Goal: Use online tool/utility: Utilize a website feature to perform a specific function

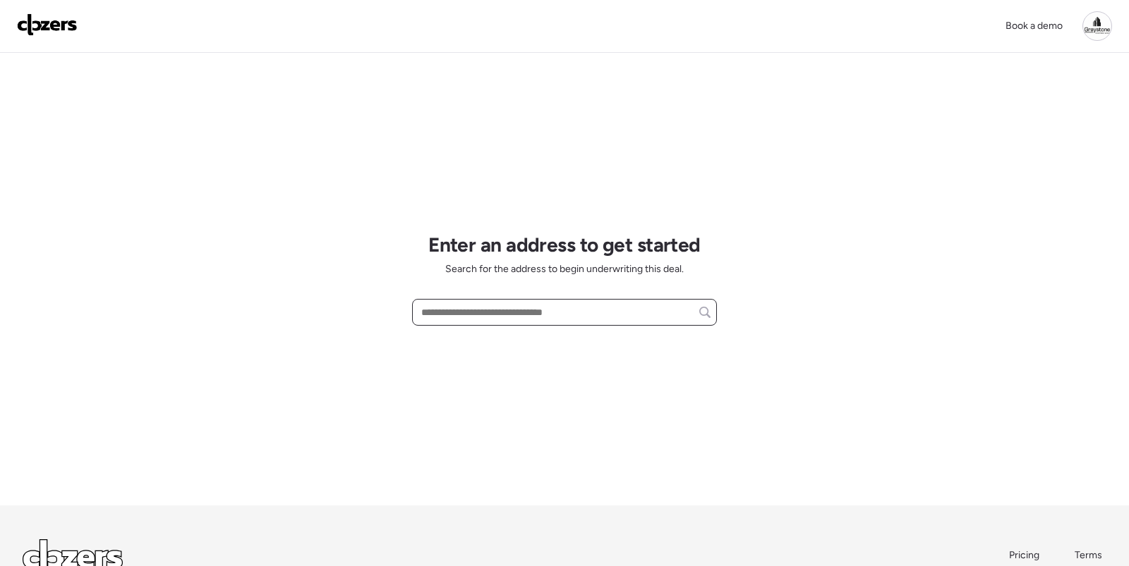
click at [459, 316] on input "text" at bounding box center [564, 313] width 292 height 20
click at [516, 313] on input "**********" at bounding box center [564, 313] width 292 height 20
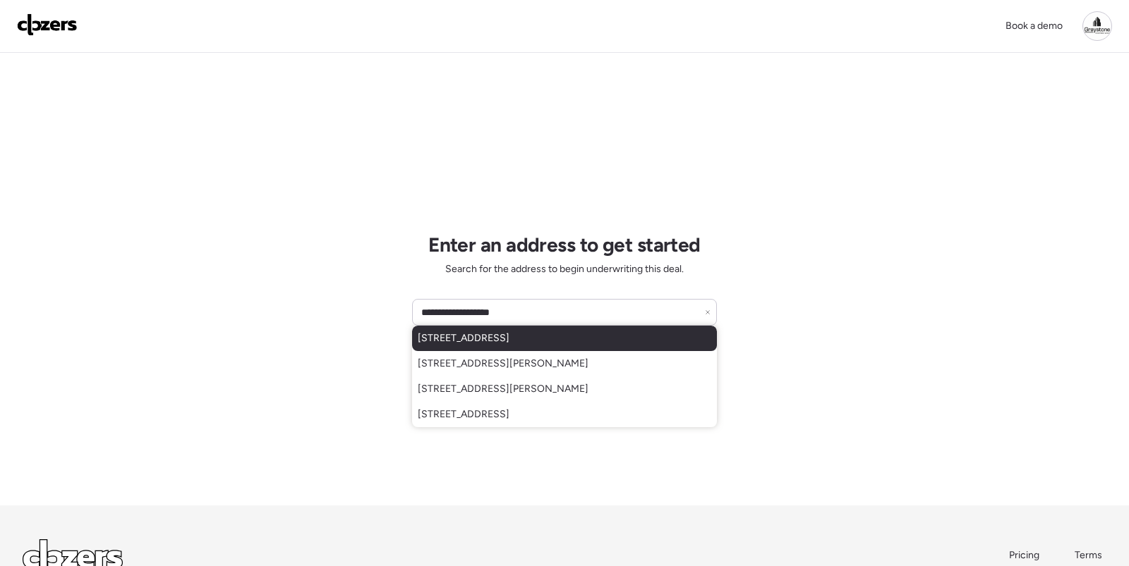
click at [509, 333] on span "[STREET_ADDRESS]" at bounding box center [464, 339] width 92 height 14
type input "**********"
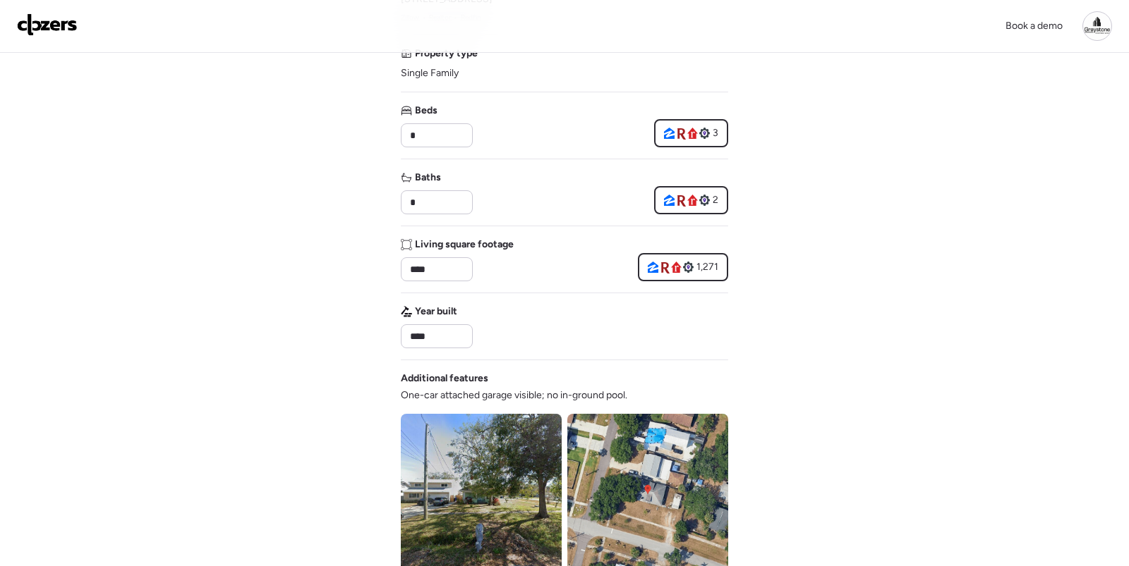
scroll to position [157, 0]
click at [456, 336] on input "****" at bounding box center [436, 337] width 59 height 20
type input "****"
click at [777, 328] on div "Book a demo Verify basic info Please verify that our data for this property is …" at bounding box center [564, 439] width 1129 height 1193
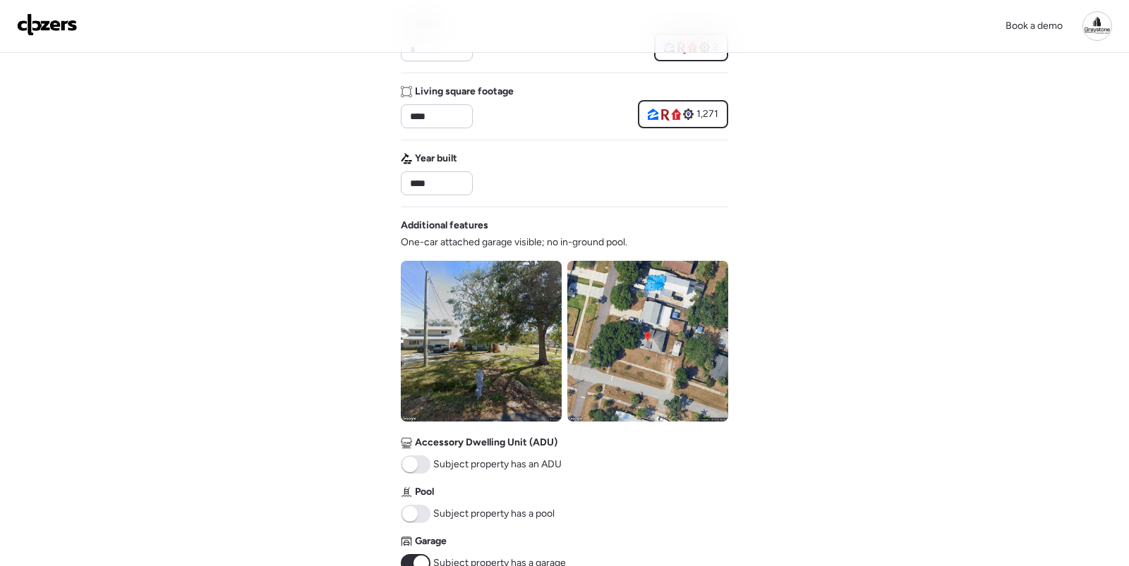
scroll to position [329, 0]
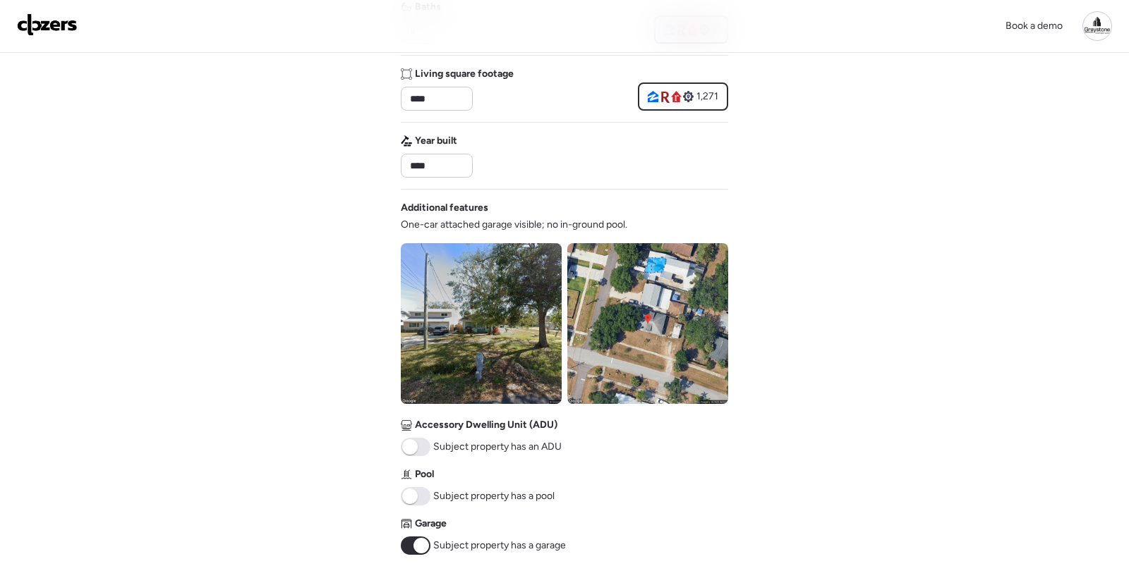
click at [591, 218] on span "One-car attached garage visible; no in-ground pool." at bounding box center [514, 225] width 226 height 14
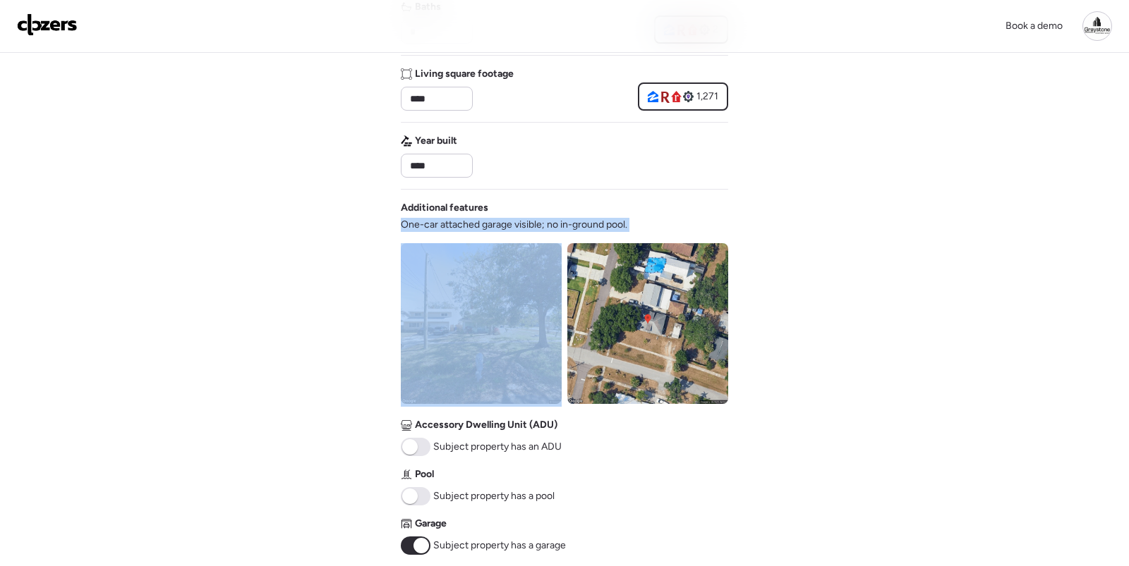
click at [591, 218] on span "One-car attached garage visible; no in-ground pool." at bounding box center [514, 225] width 226 height 14
click at [492, 256] on img at bounding box center [481, 323] width 161 height 161
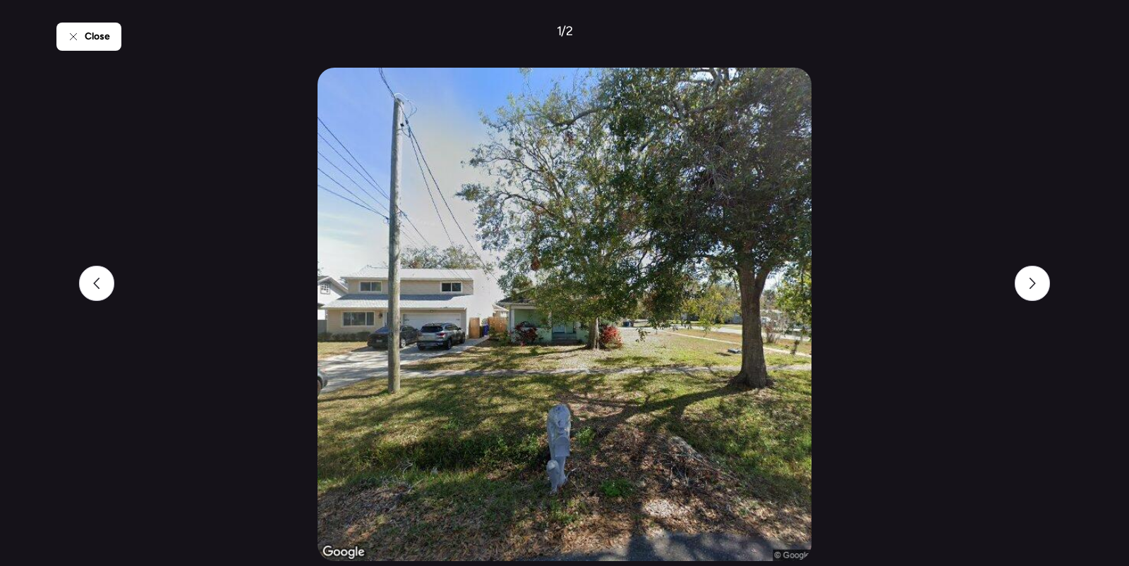
click at [1012, 281] on div "Close 1 / 2" at bounding box center [564, 283] width 1016 height 566
click at [1028, 290] on div at bounding box center [1031, 283] width 35 height 35
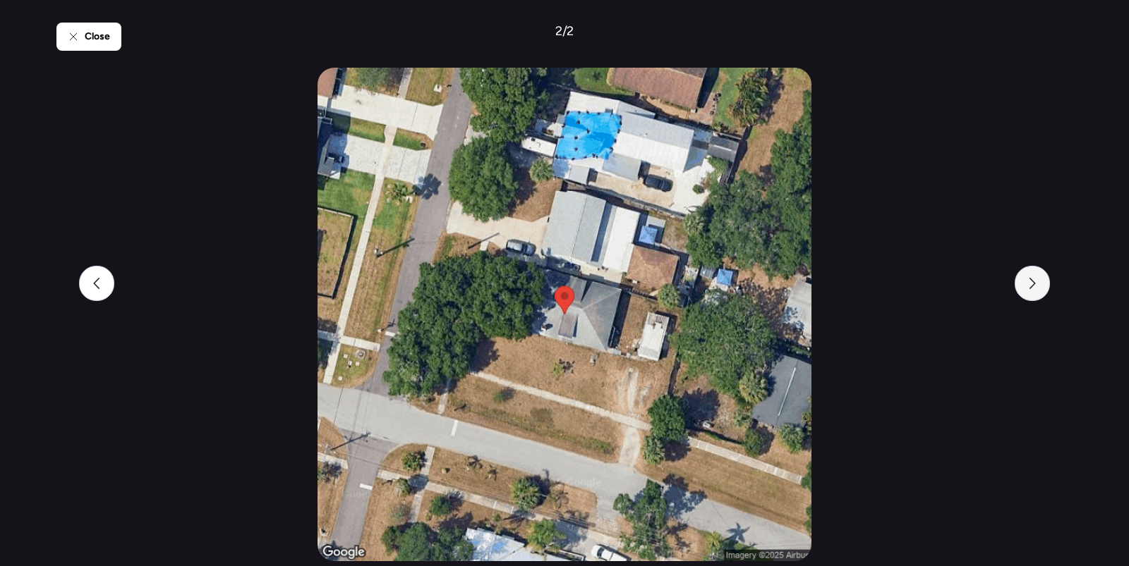
click at [1028, 290] on div at bounding box center [1031, 283] width 35 height 35
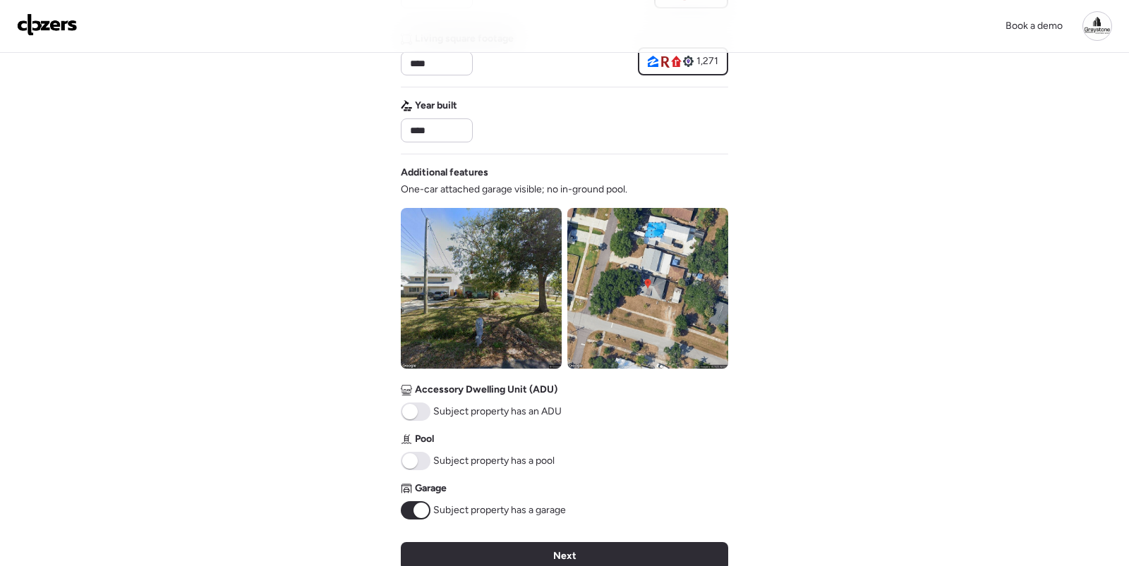
scroll to position [369, 0]
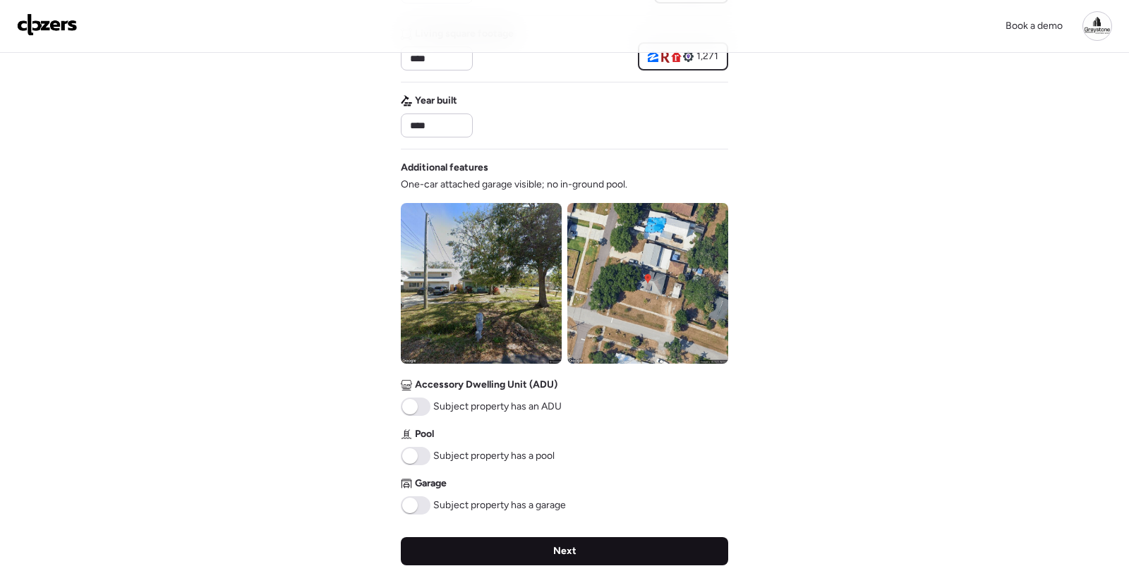
click at [633, 543] on div "Next" at bounding box center [564, 552] width 327 height 28
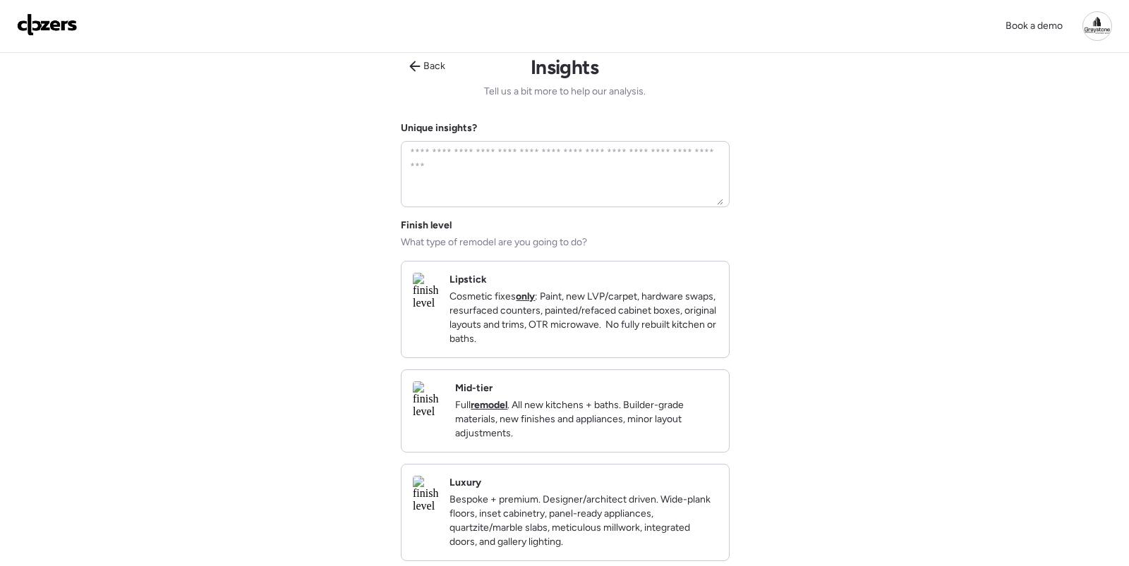
scroll to position [0, 0]
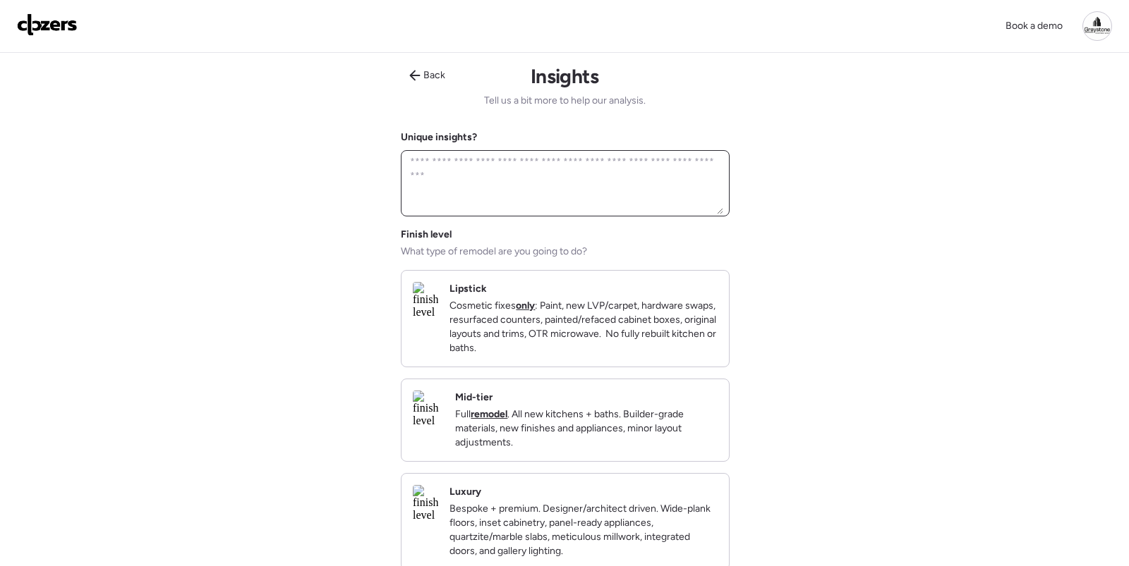
click at [606, 173] on textarea at bounding box center [565, 183] width 316 height 62
click at [597, 171] on textarea "**********" at bounding box center [565, 183] width 316 height 62
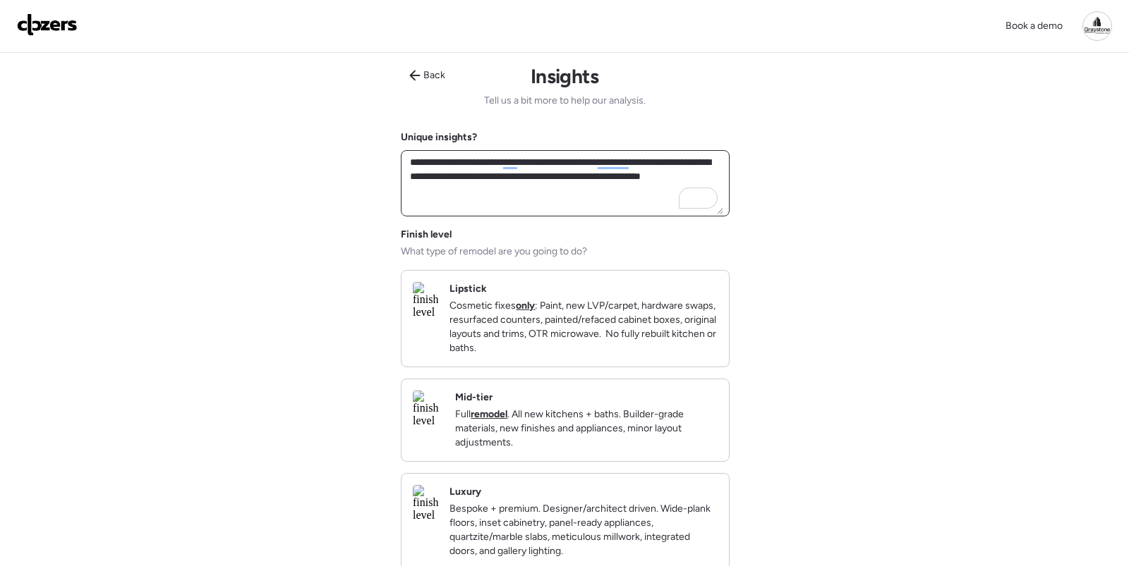
click at [557, 198] on textarea "**********" at bounding box center [565, 183] width 316 height 62
click at [457, 195] on textarea "**********" at bounding box center [565, 183] width 316 height 62
click at [547, 188] on textarea "**********" at bounding box center [565, 183] width 316 height 62
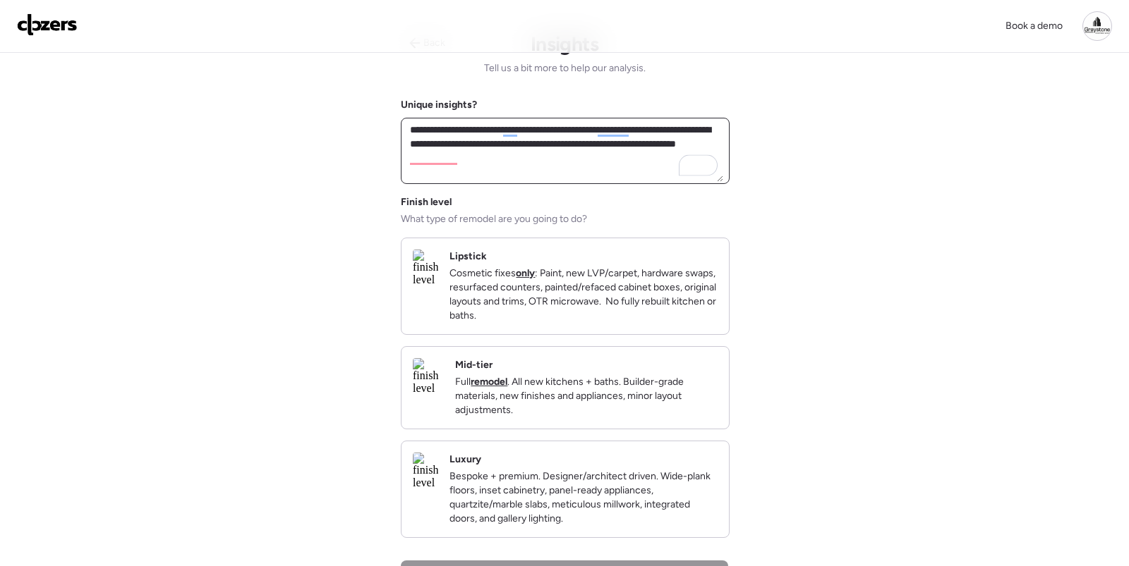
scroll to position [34, 0]
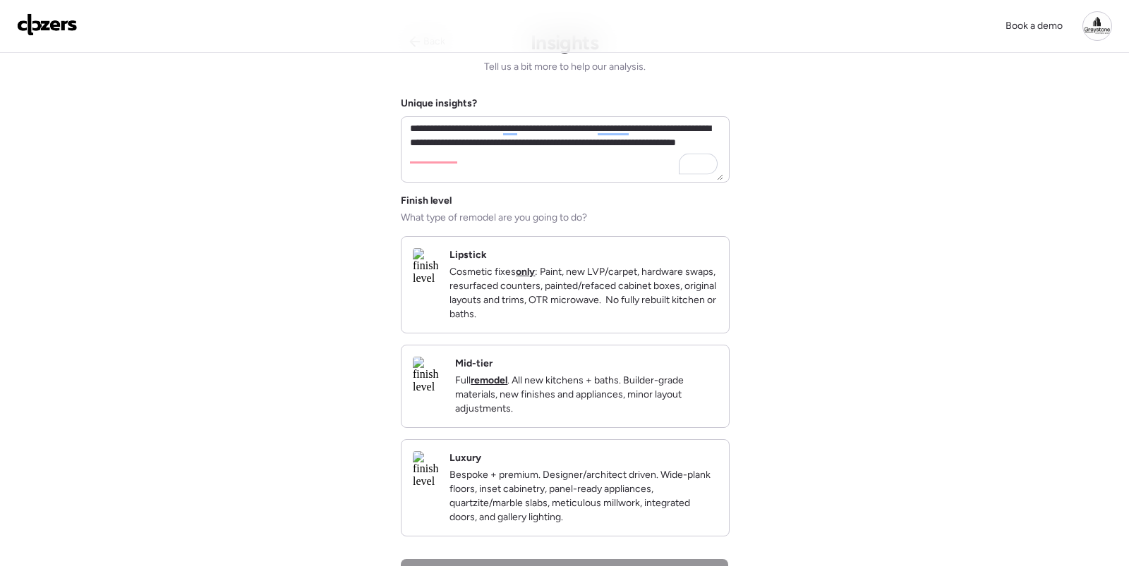
click at [631, 284] on p "Cosmetic fixes only : Paint, new LVP/carpet, hardware swaps, resurfaced counter…" at bounding box center [583, 293] width 268 height 56
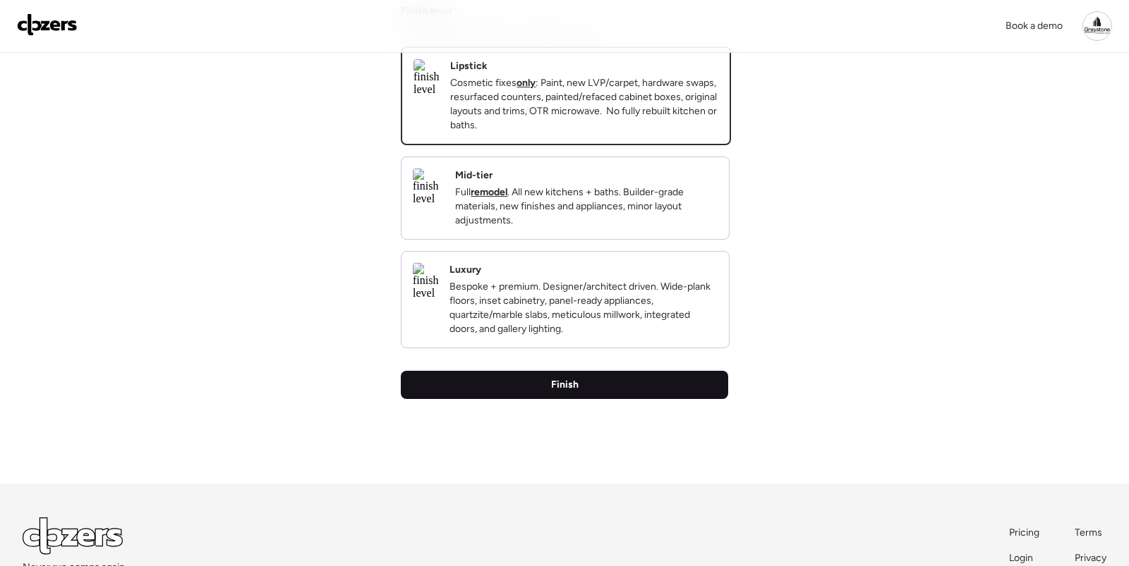
scroll to position [0, 0]
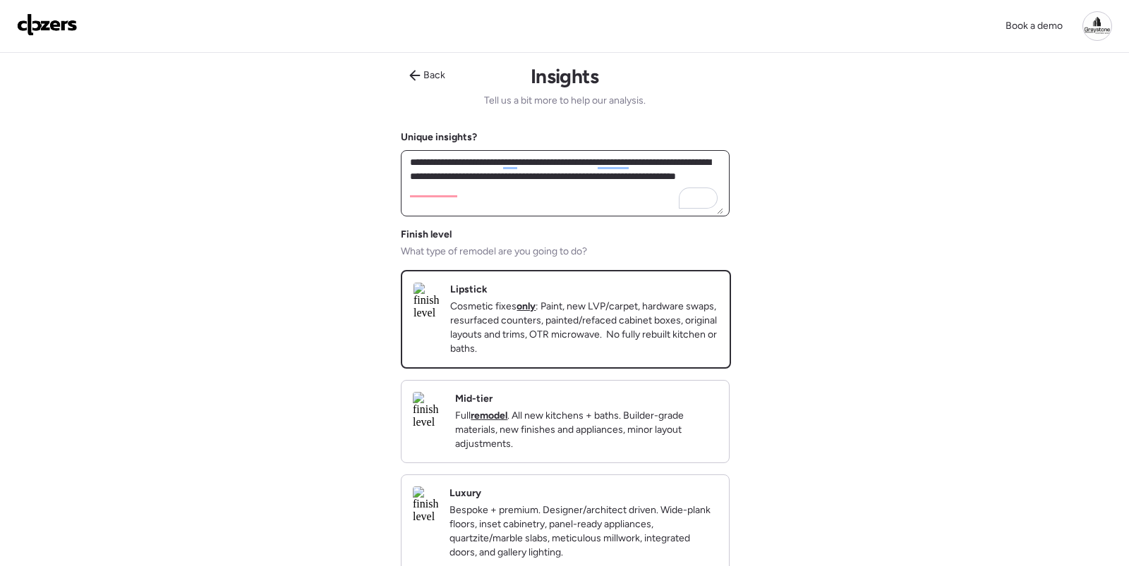
click at [528, 195] on textarea "**********" at bounding box center [565, 183] width 316 height 62
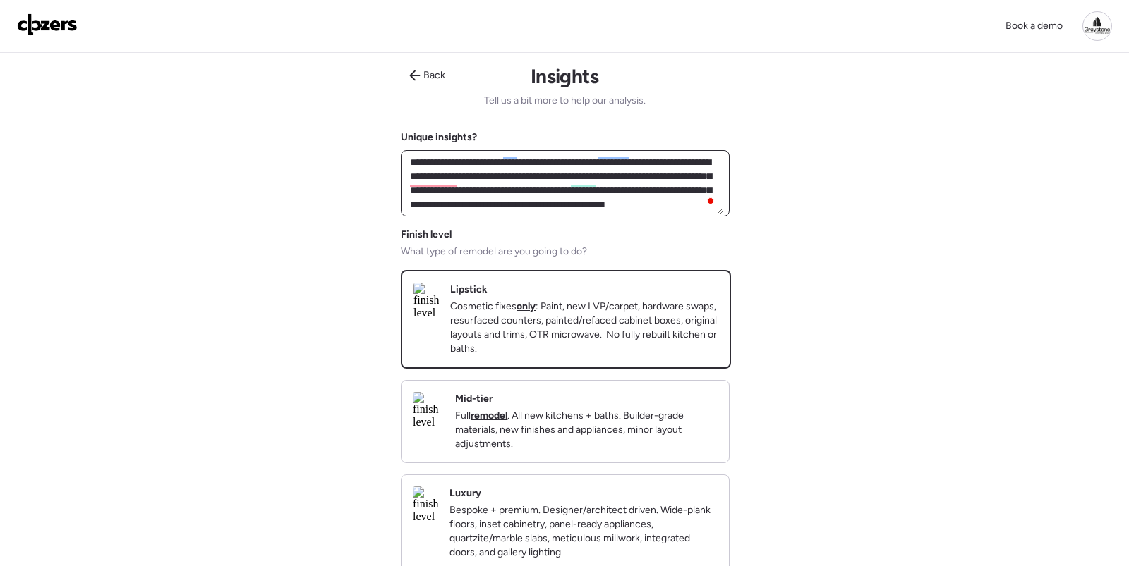
scroll to position [181, 0]
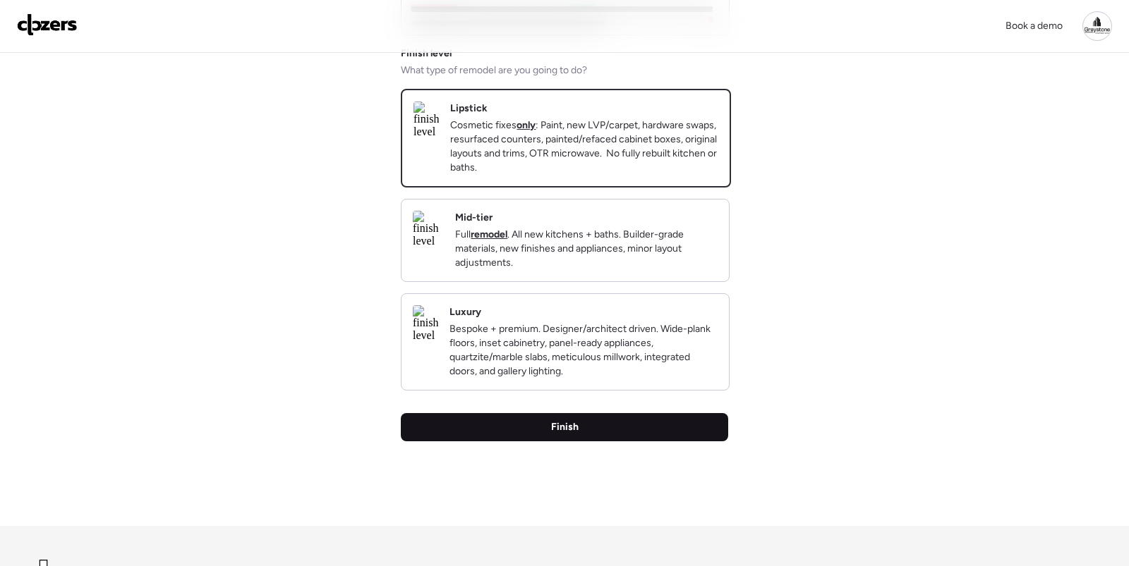
type textarea "**********"
click at [605, 442] on div "Finish" at bounding box center [564, 427] width 327 height 28
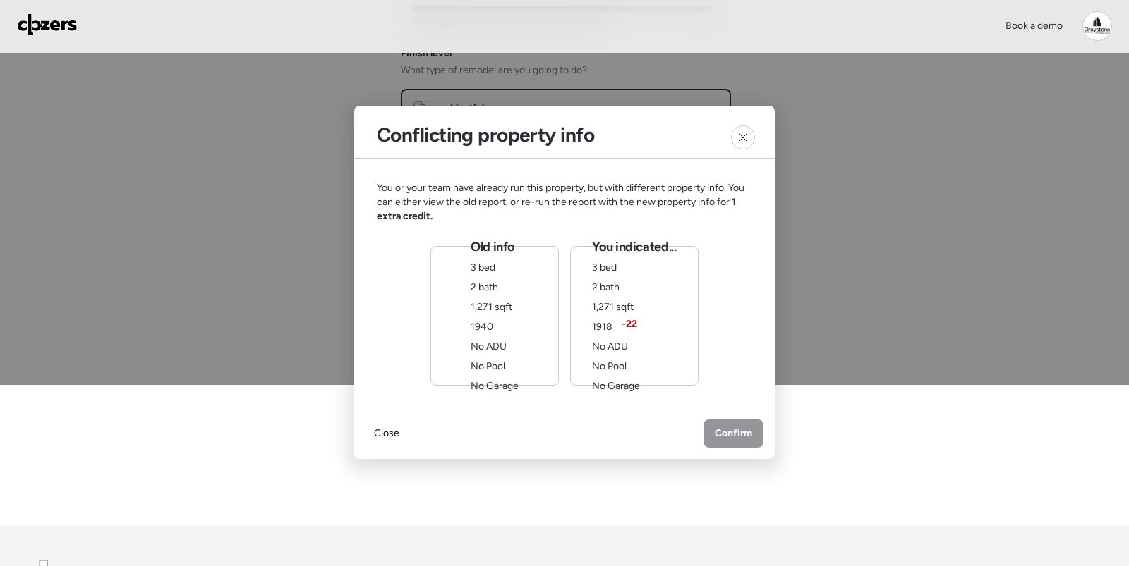
click at [656, 363] on div "You indicated... 3 bed 2 bath 1,271 sqft 1918 -22 No ADU No Pool No Garage" at bounding box center [634, 315] width 84 height 155
click at [744, 442] on div "Confirm" at bounding box center [733, 435] width 60 height 28
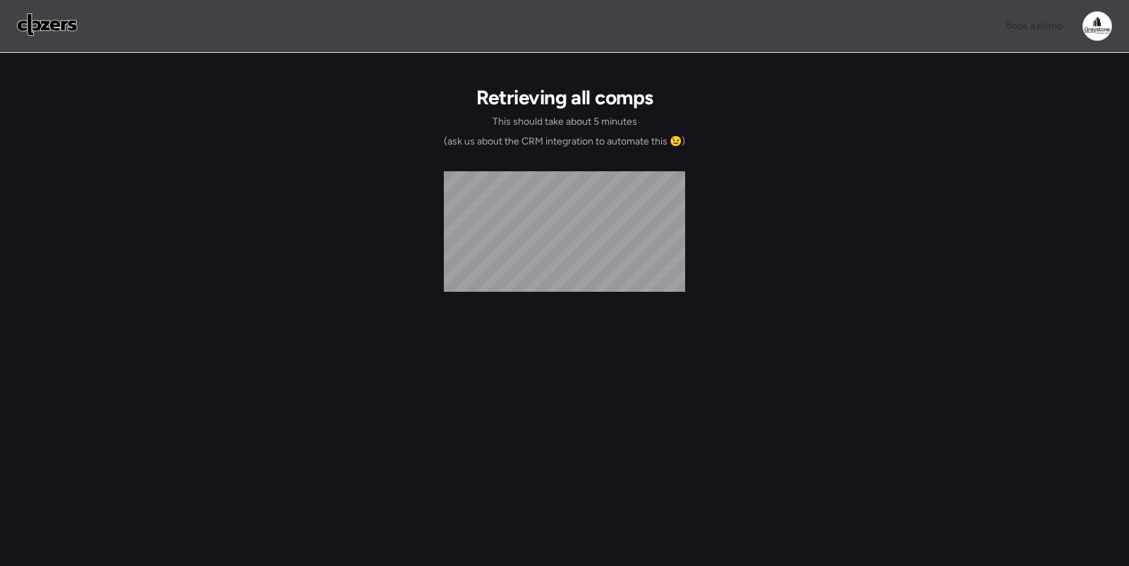
scroll to position [0, 0]
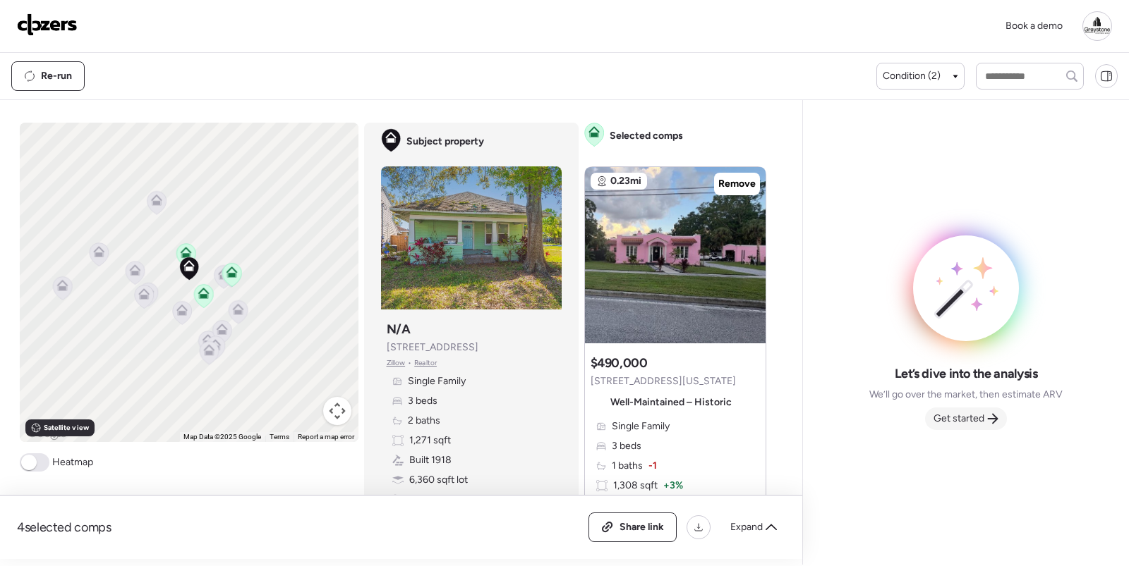
click at [969, 416] on span "Get started" at bounding box center [958, 419] width 51 height 14
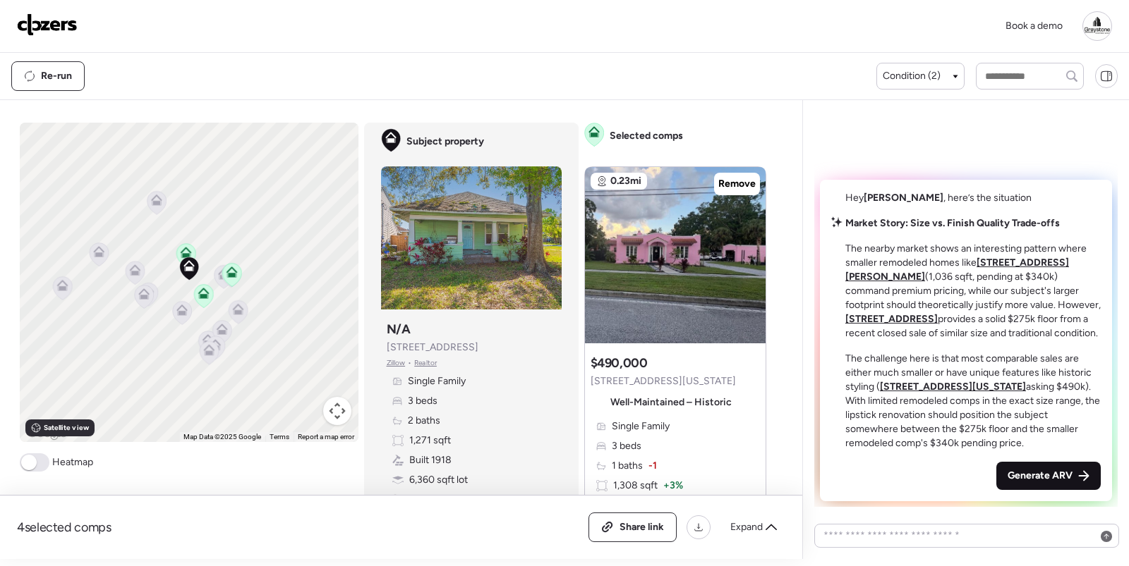
click at [1071, 475] on span "Generate ARV" at bounding box center [1039, 476] width 65 height 14
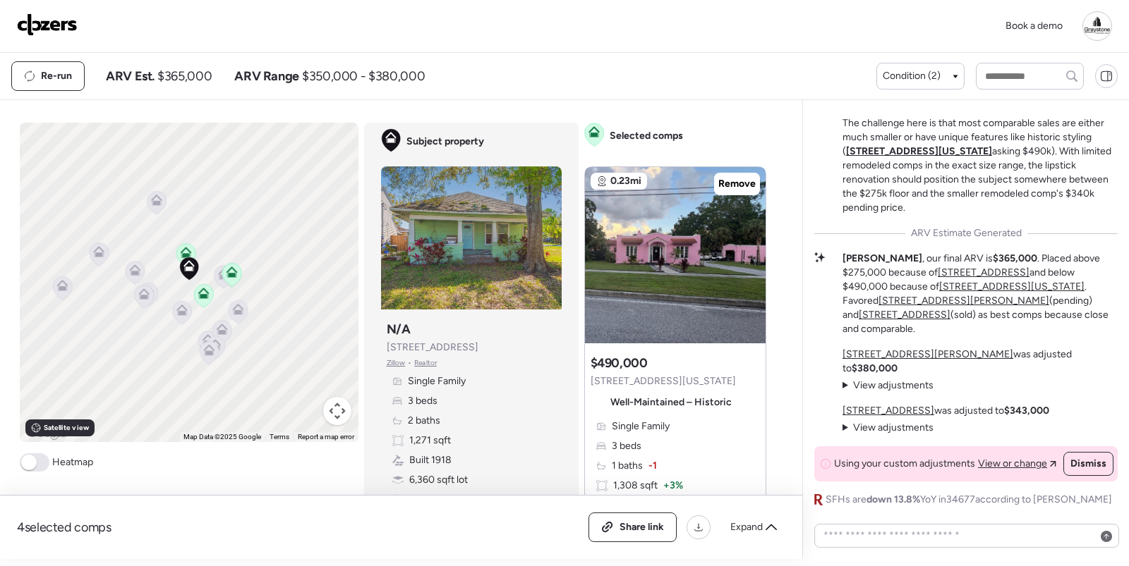
click at [1034, 463] on span "View or change" at bounding box center [1012, 464] width 69 height 14
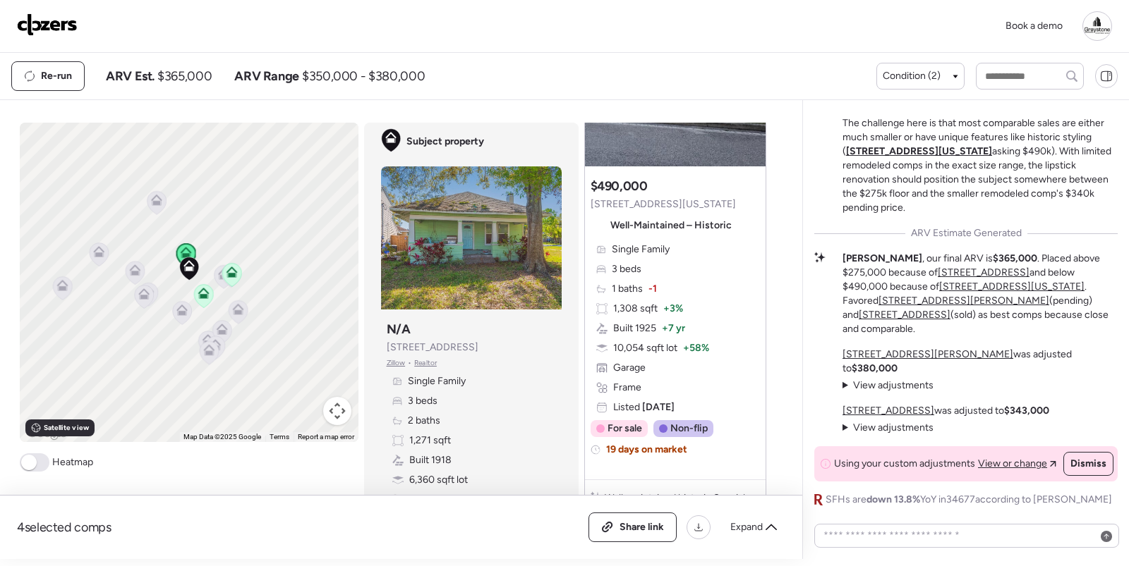
scroll to position [113, 0]
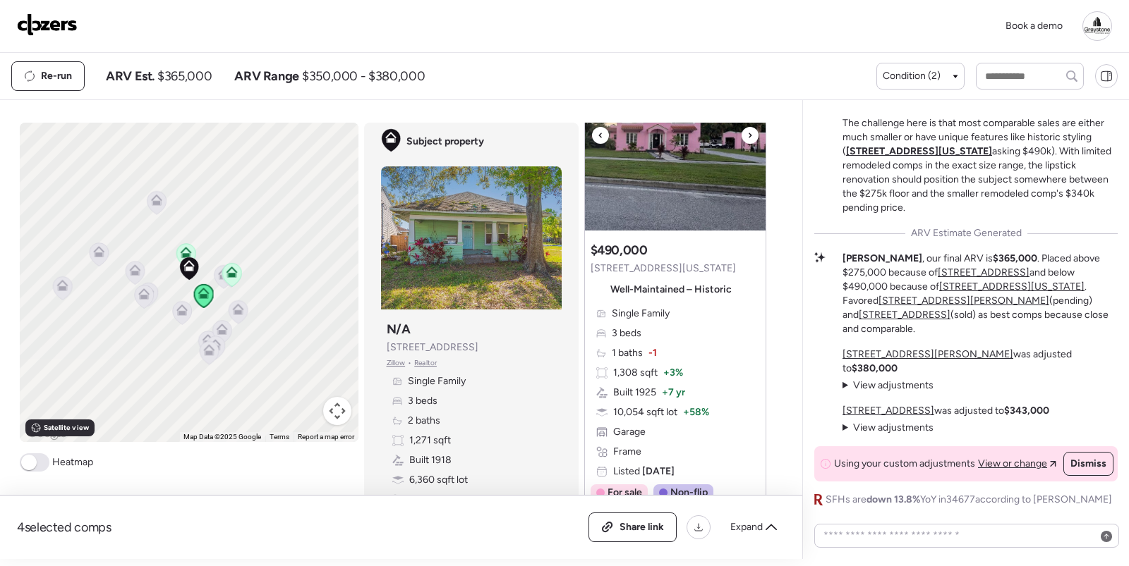
click at [664, 219] on div at bounding box center [675, 224] width 56 height 11
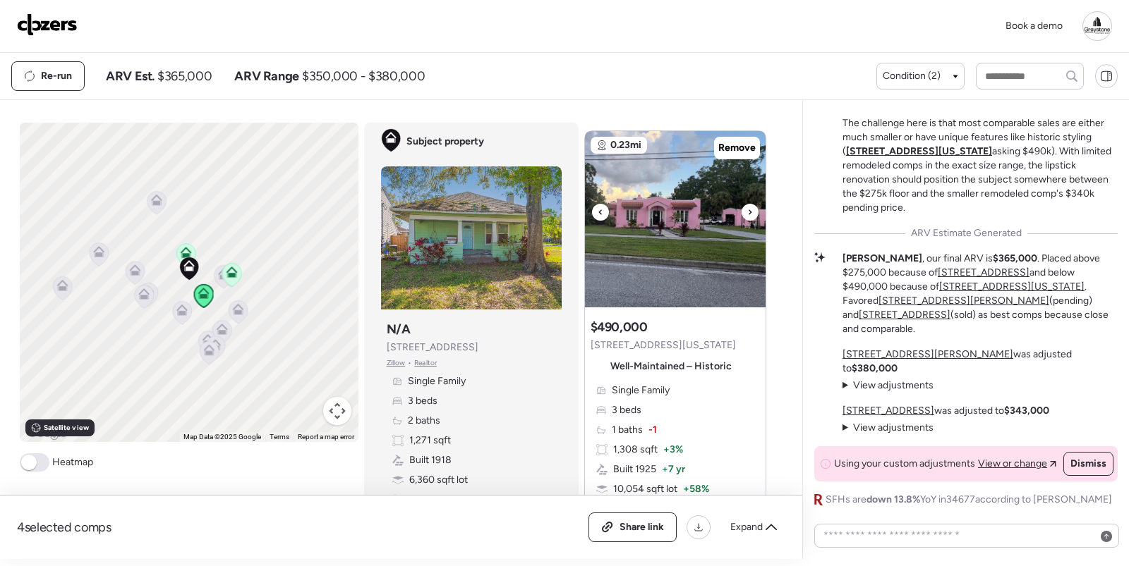
scroll to position [8, 0]
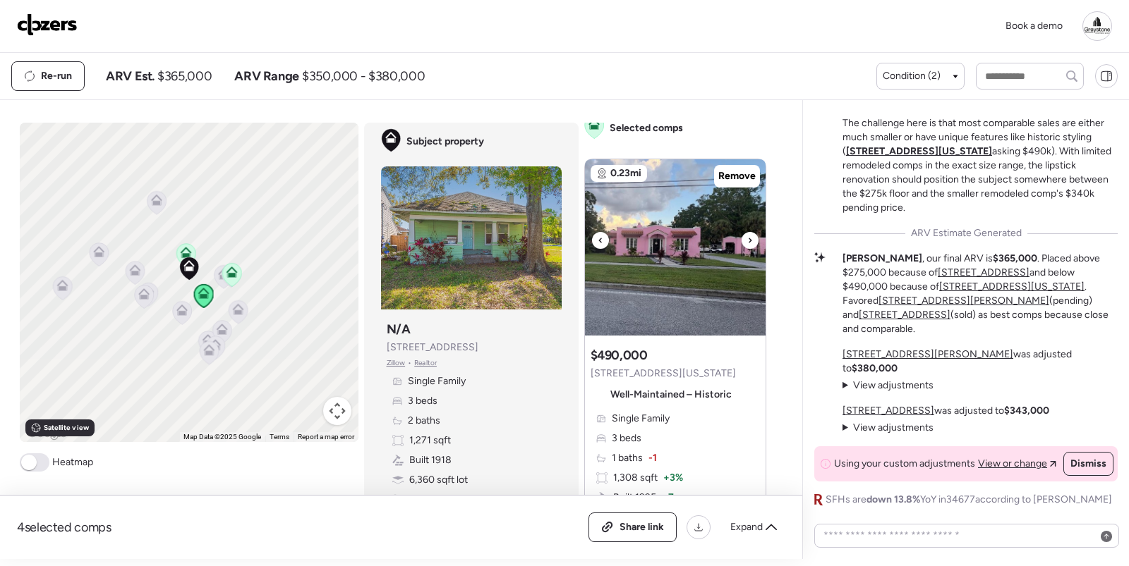
click at [748, 241] on icon at bounding box center [750, 240] width 6 height 17
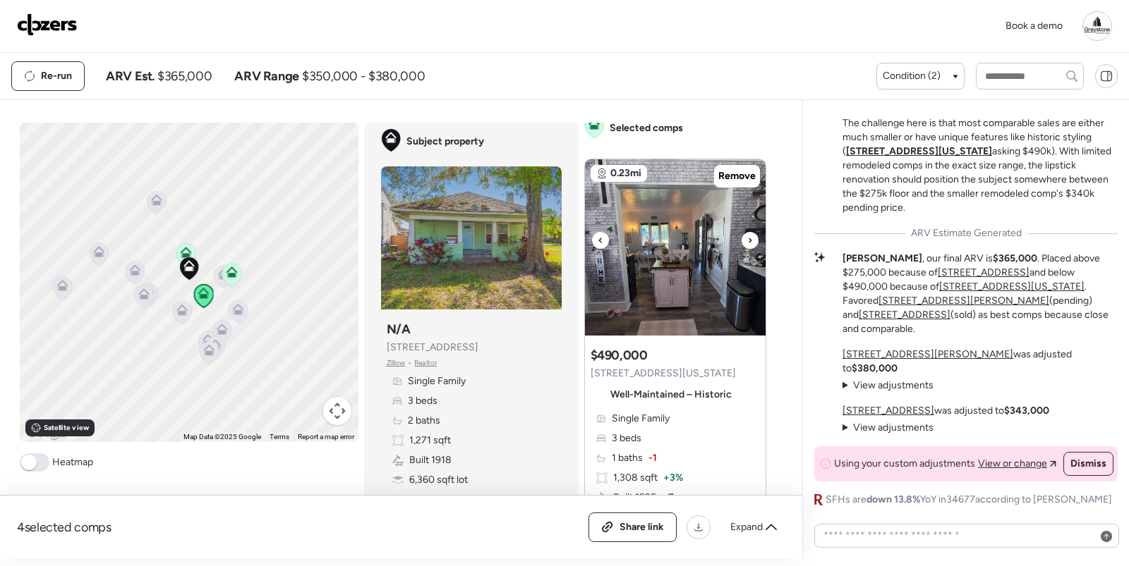
click at [748, 241] on icon at bounding box center [750, 240] width 6 height 17
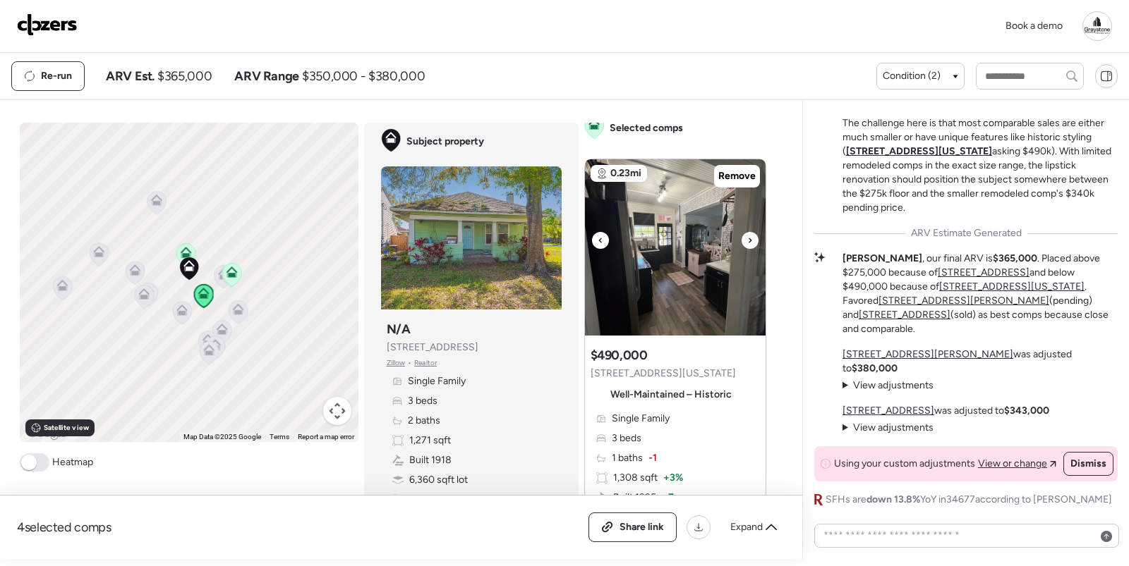
click at [748, 241] on icon at bounding box center [750, 240] width 6 height 17
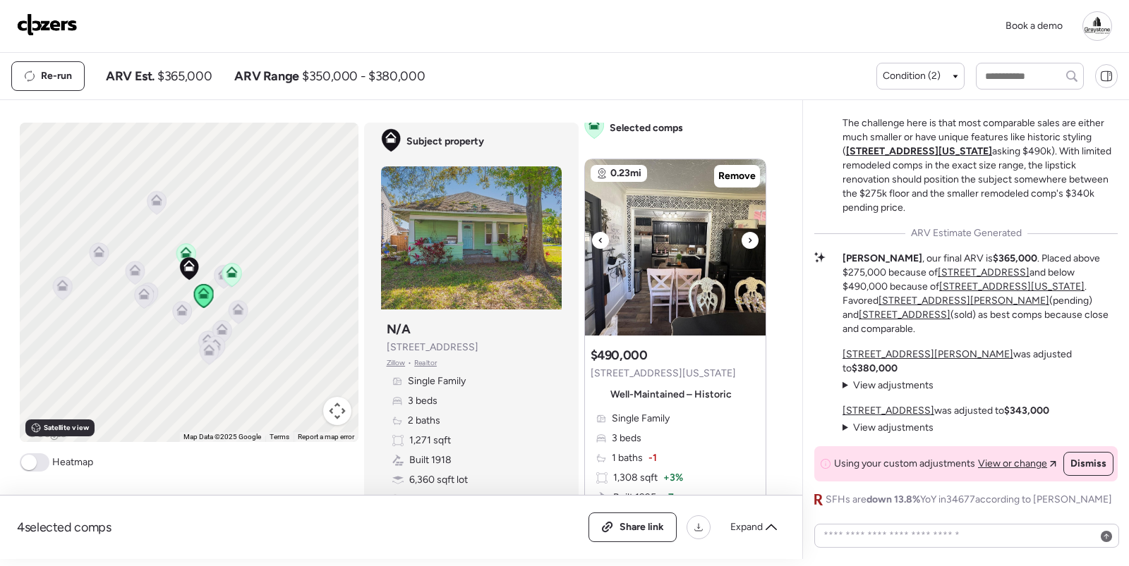
click at [748, 241] on icon at bounding box center [750, 240] width 6 height 17
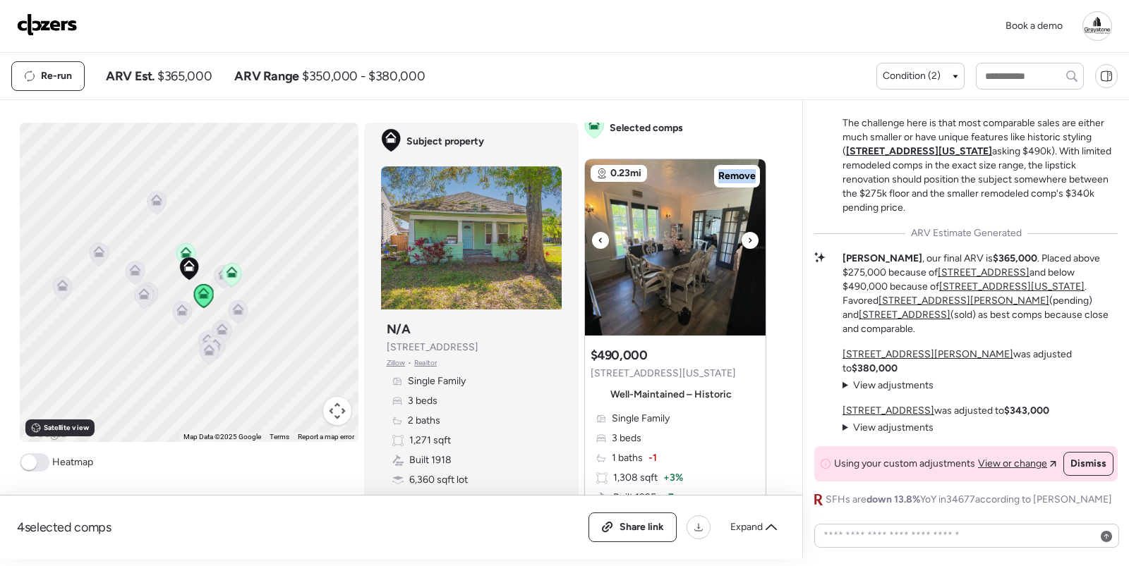
click at [748, 241] on icon at bounding box center [750, 240] width 6 height 17
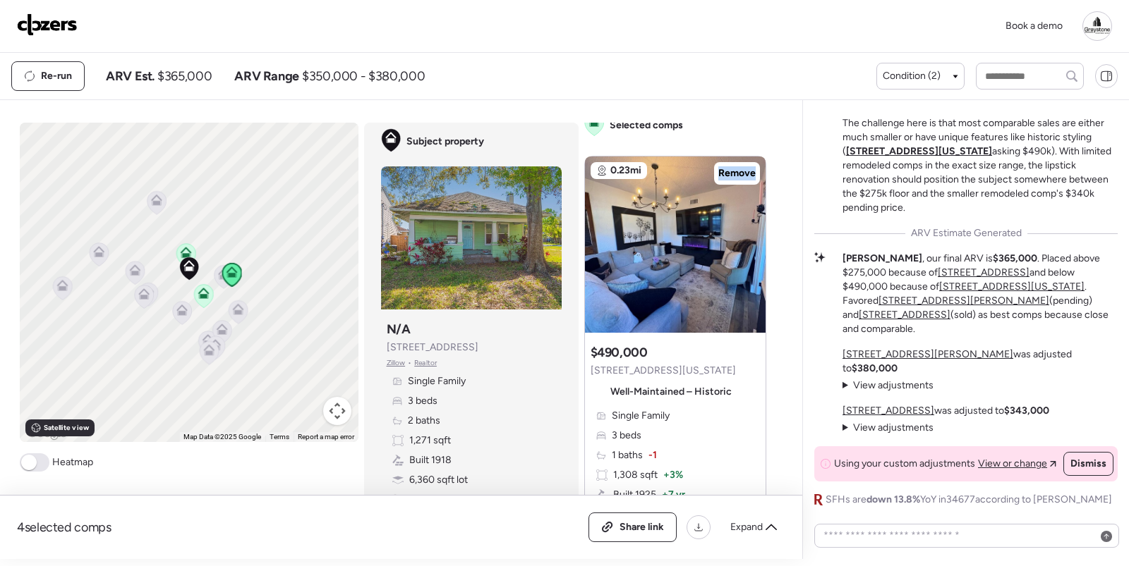
scroll to position [0, 0]
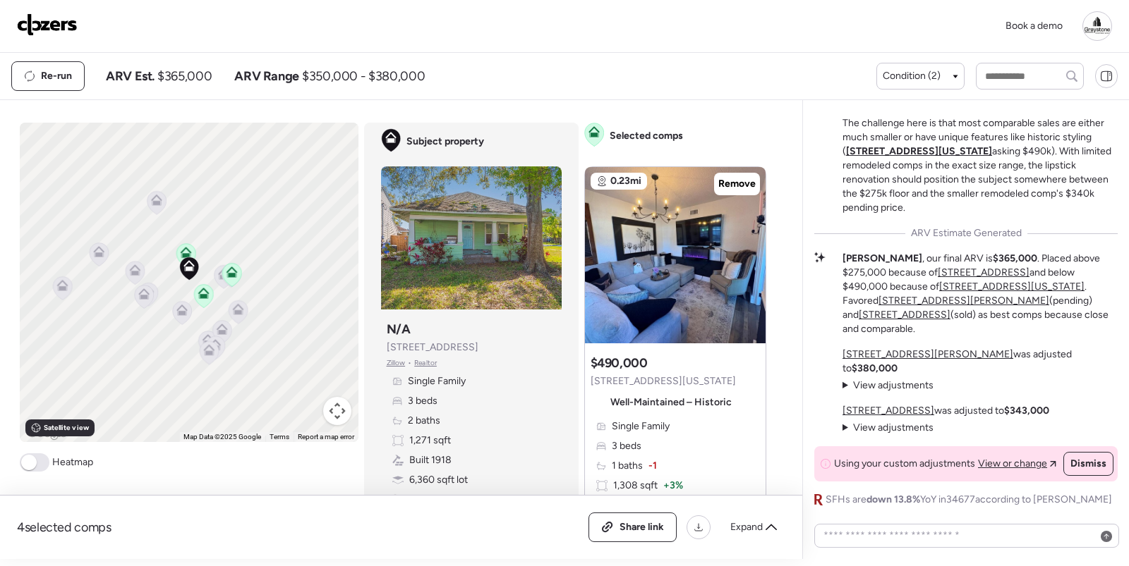
click at [684, 67] on div "Re-run ARV Est. $365,000 ARV Range $350,000 - $380,000" at bounding box center [443, 76] width 865 height 30
click at [924, 81] on span "Condition (2)" at bounding box center [911, 76] width 58 height 14
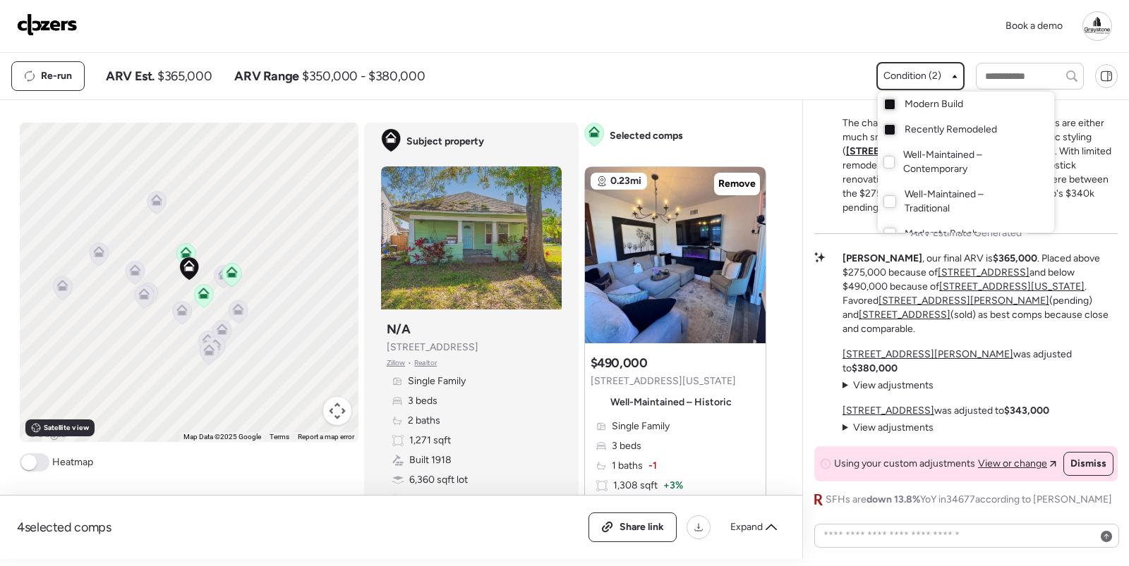
click at [933, 75] on div at bounding box center [564, 243] width 1129 height 566
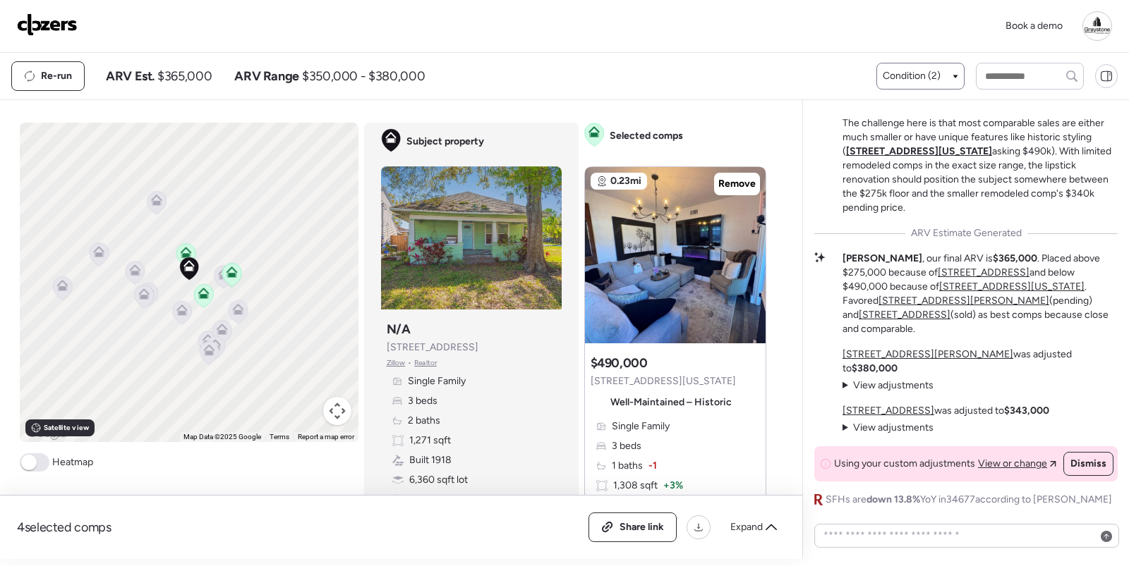
click at [940, 78] on span "Condition (2)" at bounding box center [911, 76] width 58 height 14
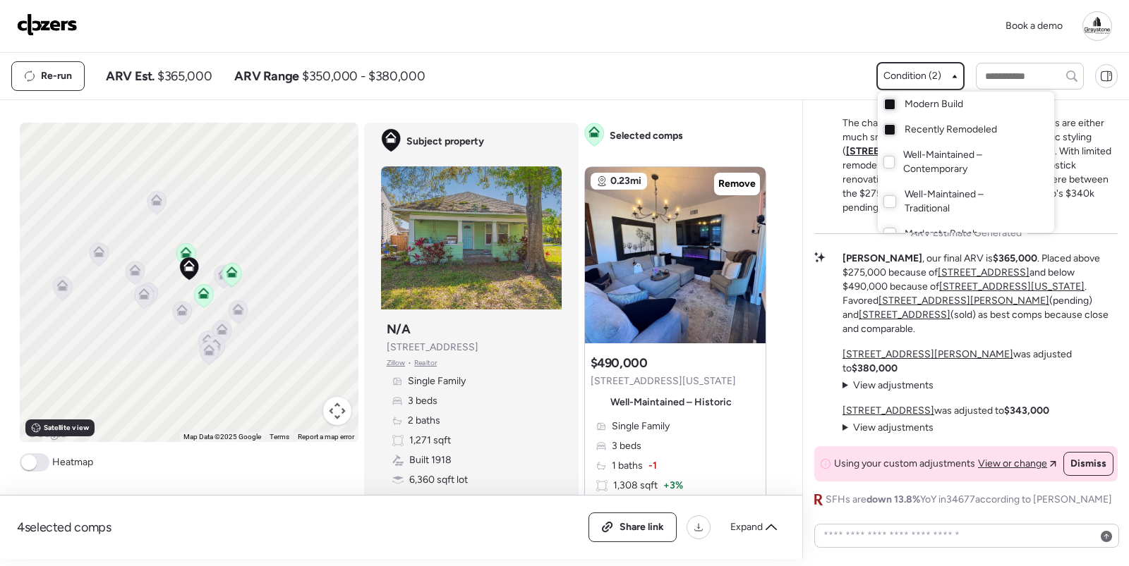
click at [940, 78] on div at bounding box center [564, 243] width 1129 height 566
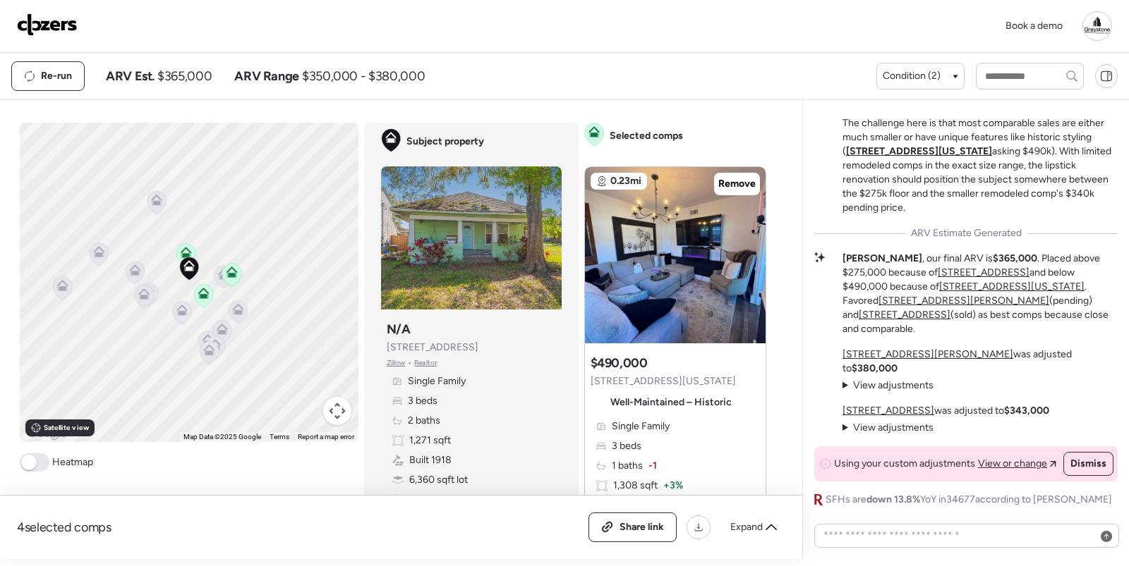
click at [693, 139] on div "Selected comps 0.23mi Remove Suggested comp $490,000 [STREET_ADDRESS][US_STATE]…" at bounding box center [680, 341] width 193 height 437
click at [480, 150] on div "Subject property" at bounding box center [432, 141] width 103 height 27
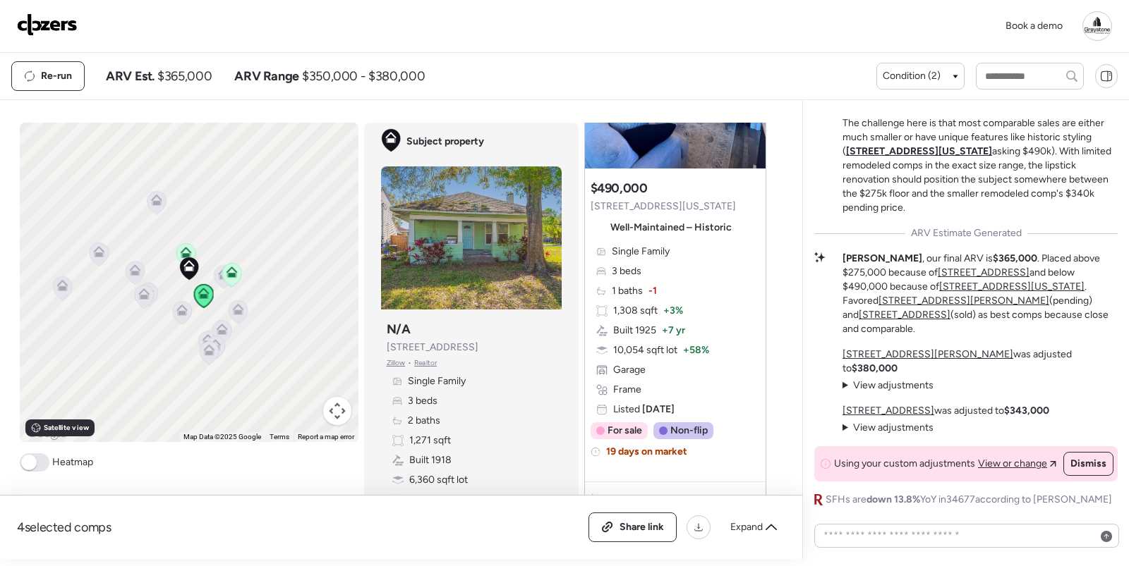
scroll to position [538, 0]
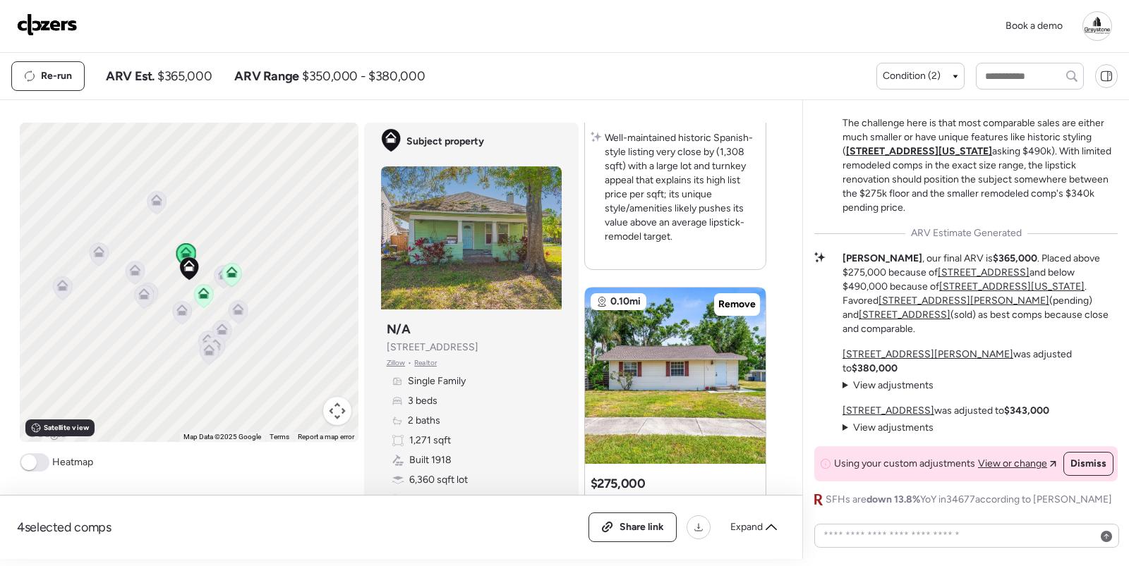
click at [658, 334] on div at bounding box center [675, 376] width 181 height 176
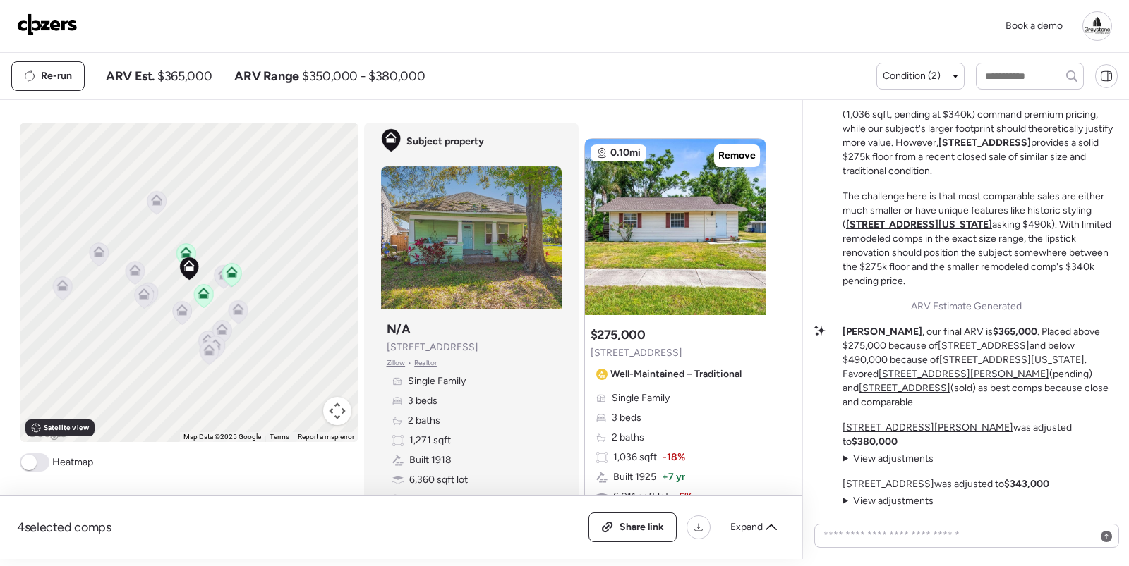
scroll to position [0, 0]
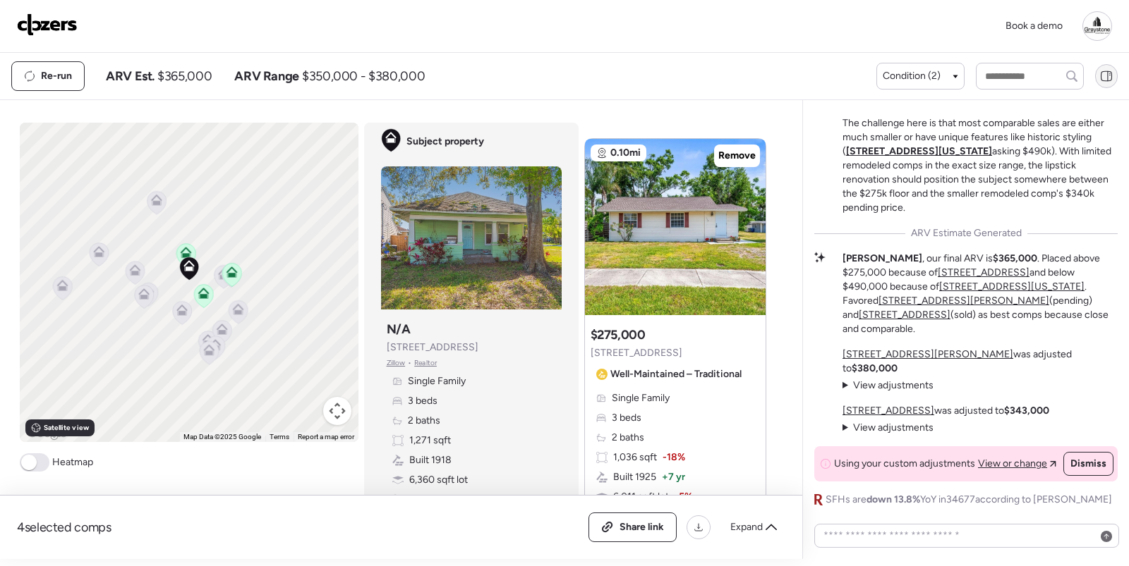
click at [1103, 78] on icon at bounding box center [1106, 76] width 13 height 13
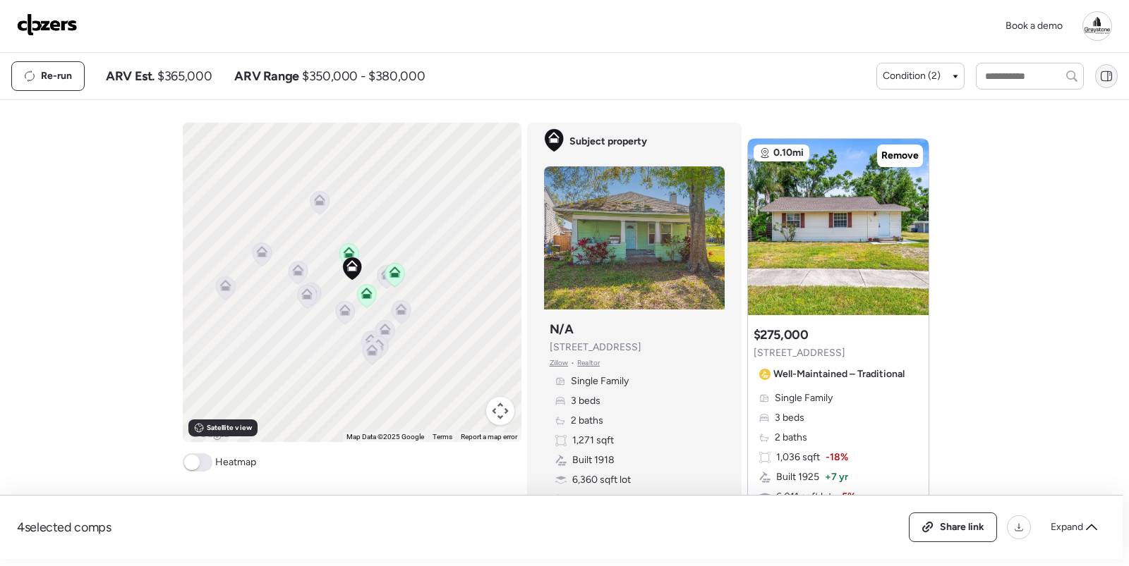
click at [1103, 78] on icon at bounding box center [1106, 76] width 13 height 13
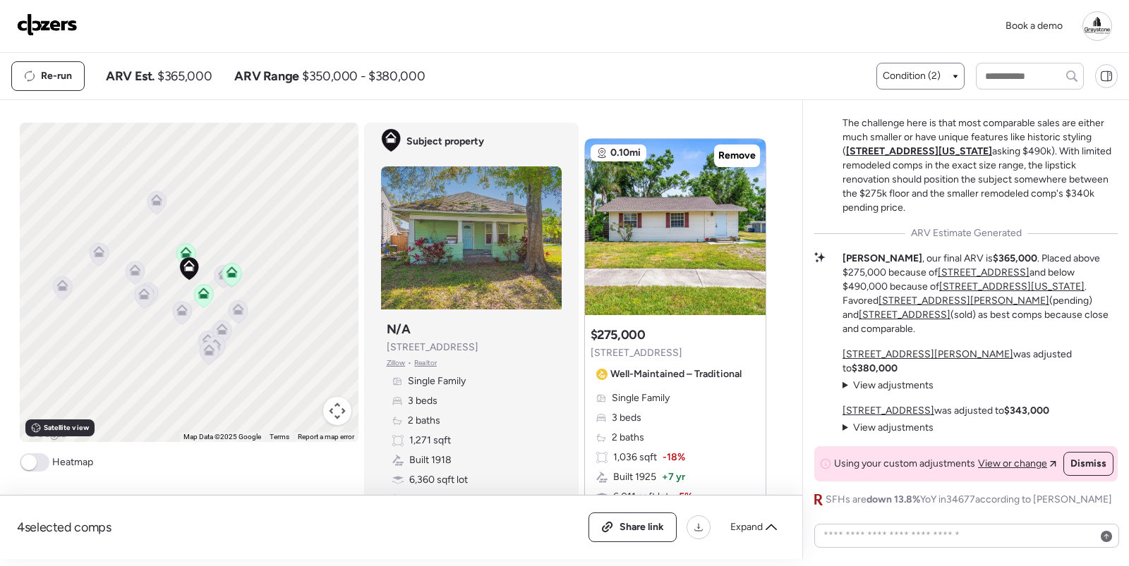
click at [918, 81] on span "Condition (2)" at bounding box center [911, 76] width 58 height 14
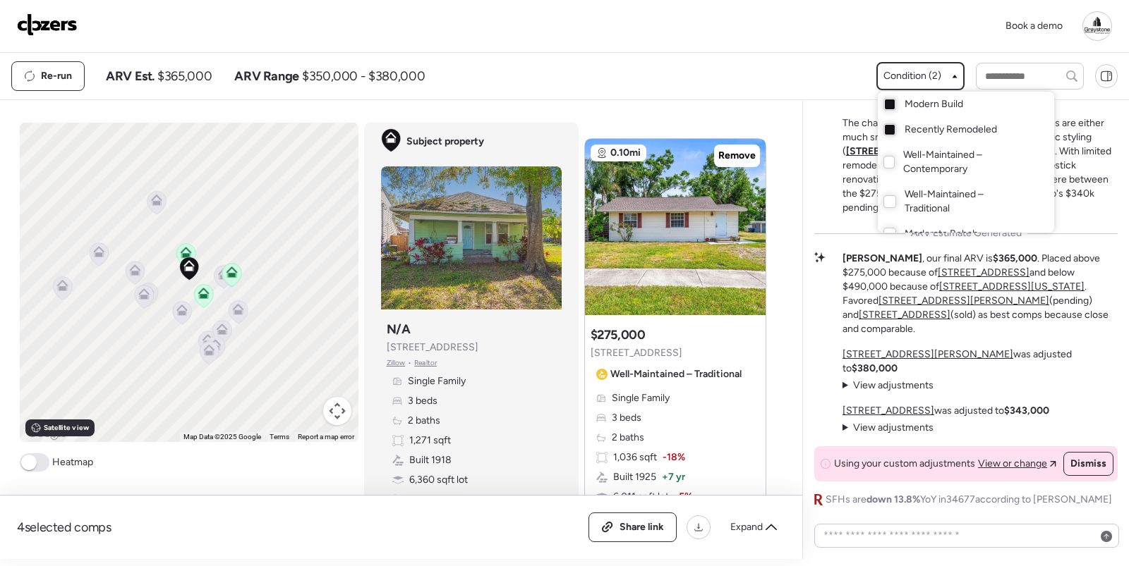
click at [895, 73] on div at bounding box center [564, 243] width 1129 height 566
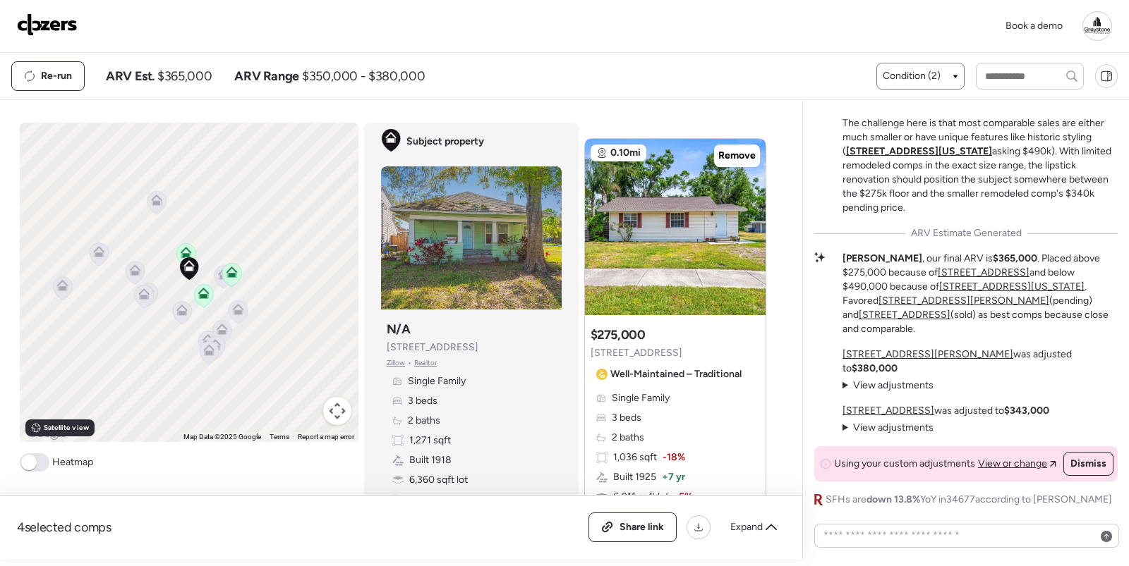
click at [932, 75] on span "Condition (2)" at bounding box center [911, 76] width 58 height 14
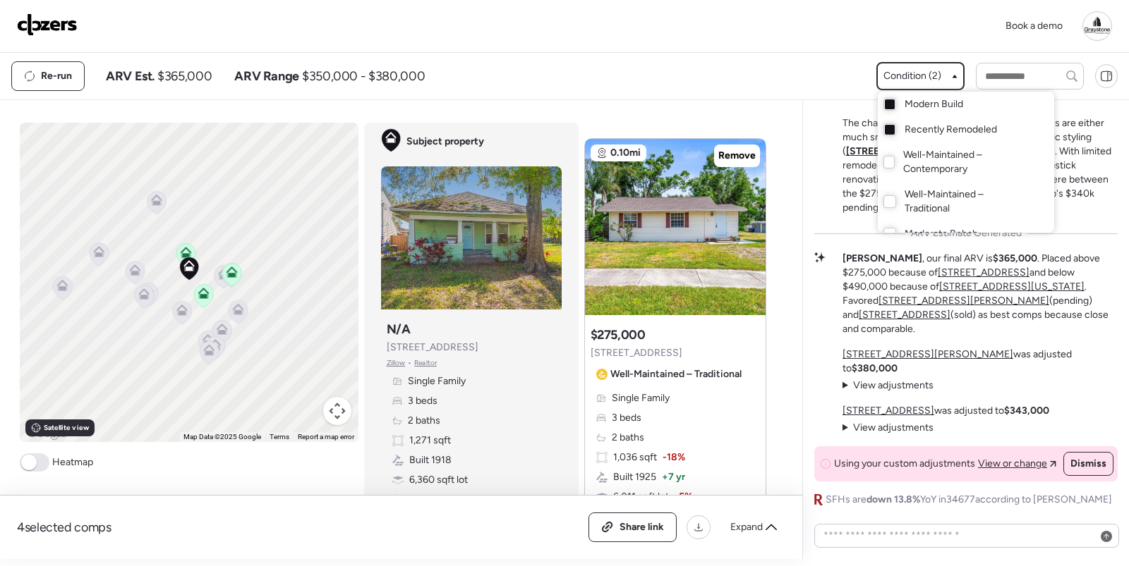
click at [644, 41] on div "Book a demo" at bounding box center [564, 26] width 1129 height 53
click at [662, 44] on div "Book a demo" at bounding box center [564, 26] width 1129 height 53
click at [863, 23] on div "Book a demo" at bounding box center [564, 26] width 1095 height 30
click at [945, 82] on div at bounding box center [564, 243] width 1129 height 566
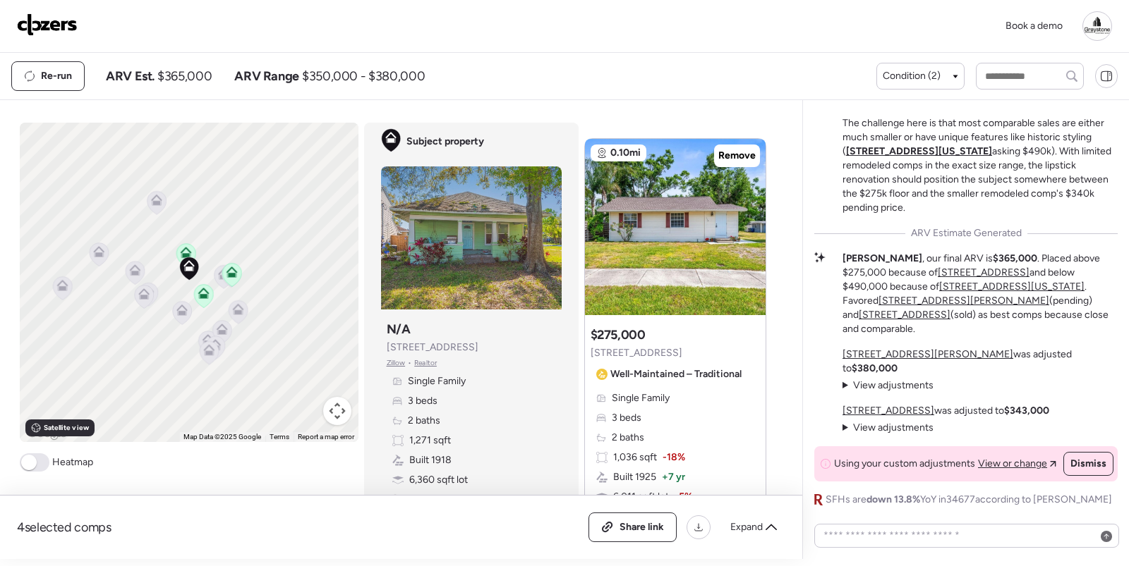
scroll to position [-73, 0]
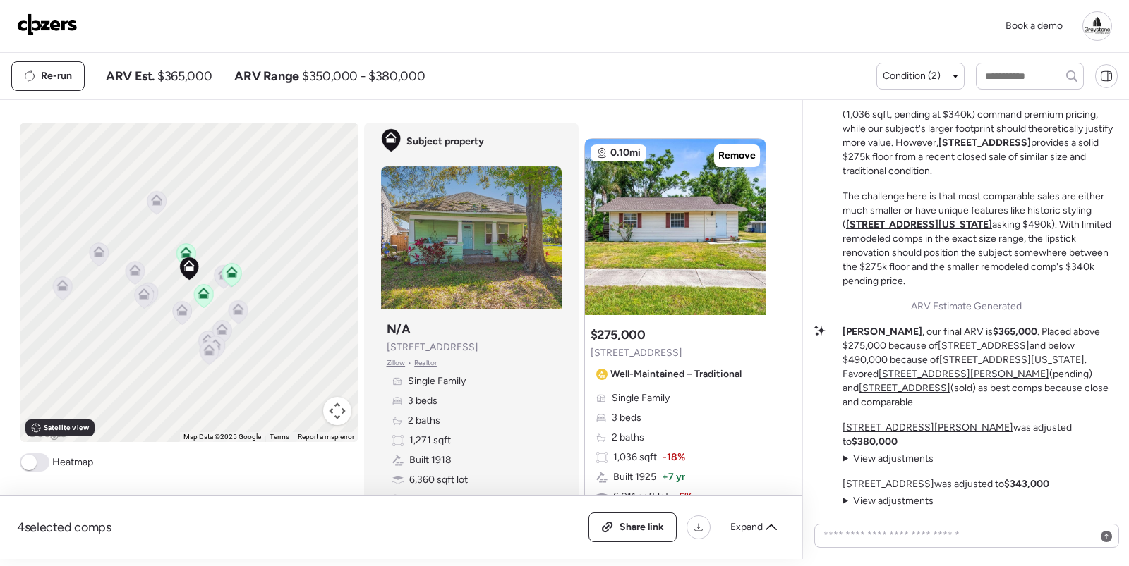
click at [718, 33] on div "Book a demo" at bounding box center [564, 26] width 1095 height 30
